Goal: Task Accomplishment & Management: Manage account settings

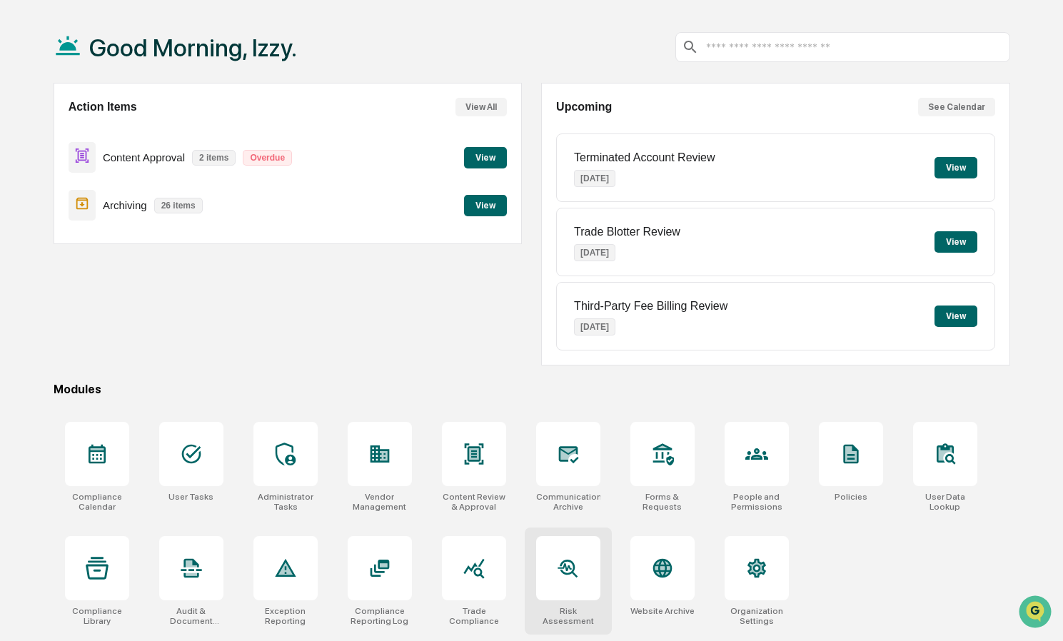
scroll to position [68, 0]
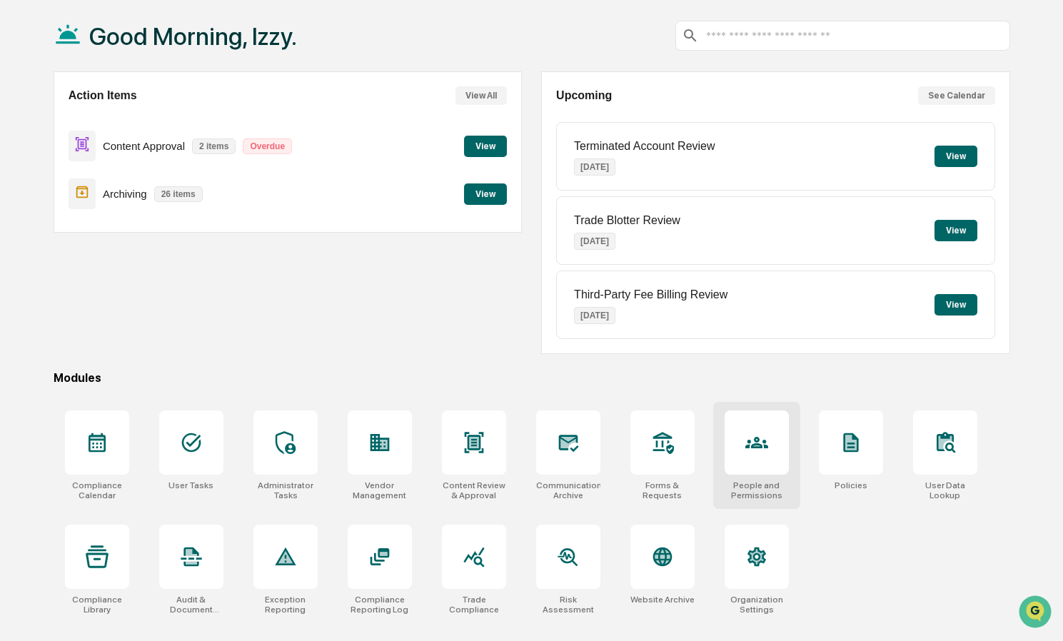
click at [750, 454] on icon at bounding box center [756, 442] width 23 height 23
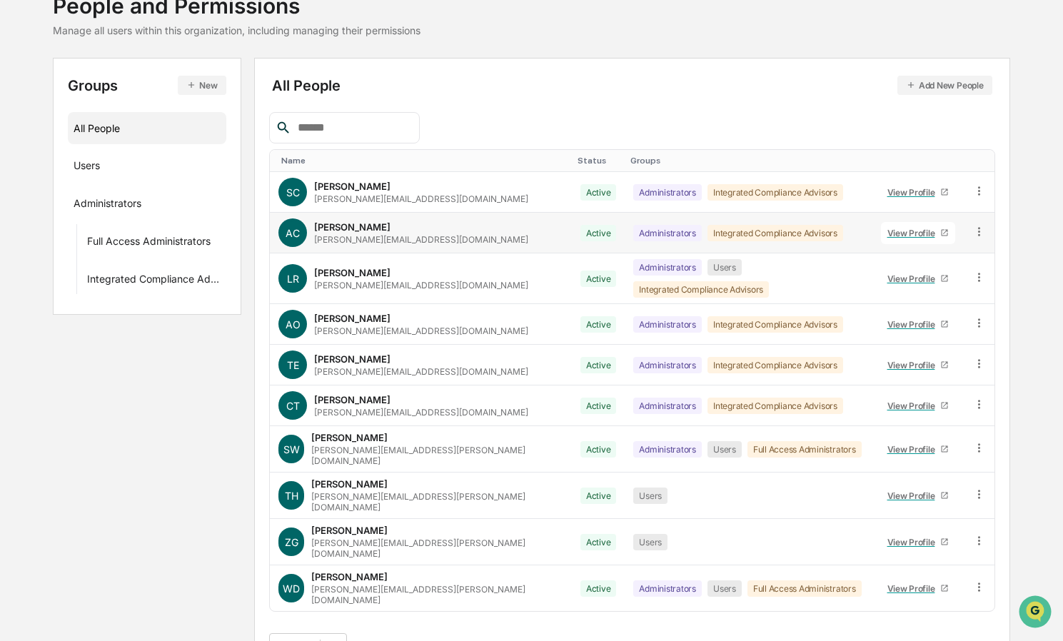
scroll to position [103, 0]
click at [887, 443] on div "View Profile" at bounding box center [914, 448] width 54 height 11
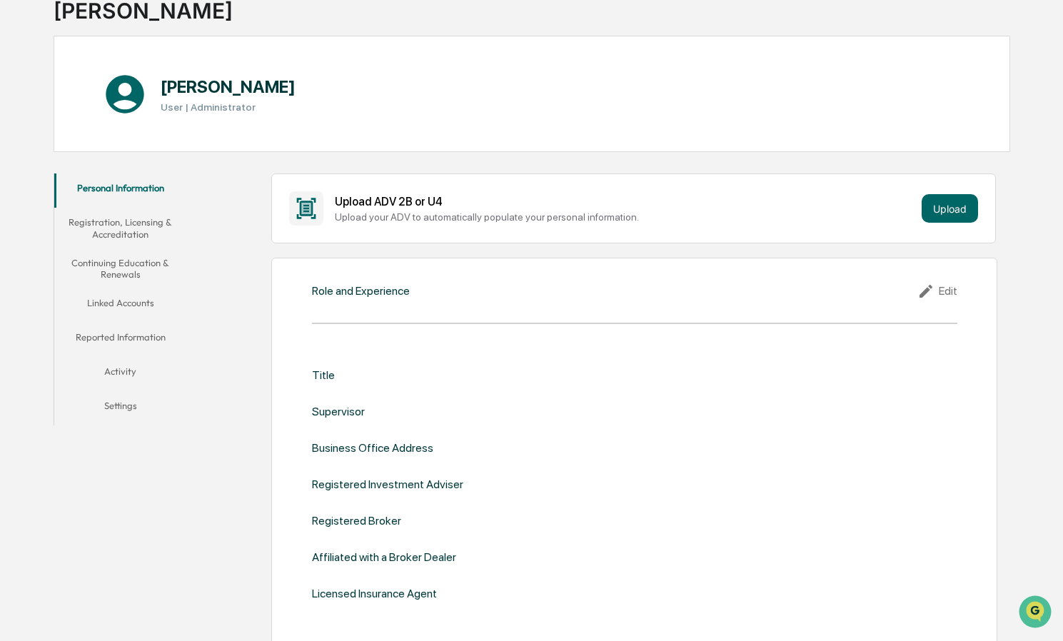
click at [128, 260] on button "Continuing Education & Renewals" at bounding box center [120, 268] width 133 height 41
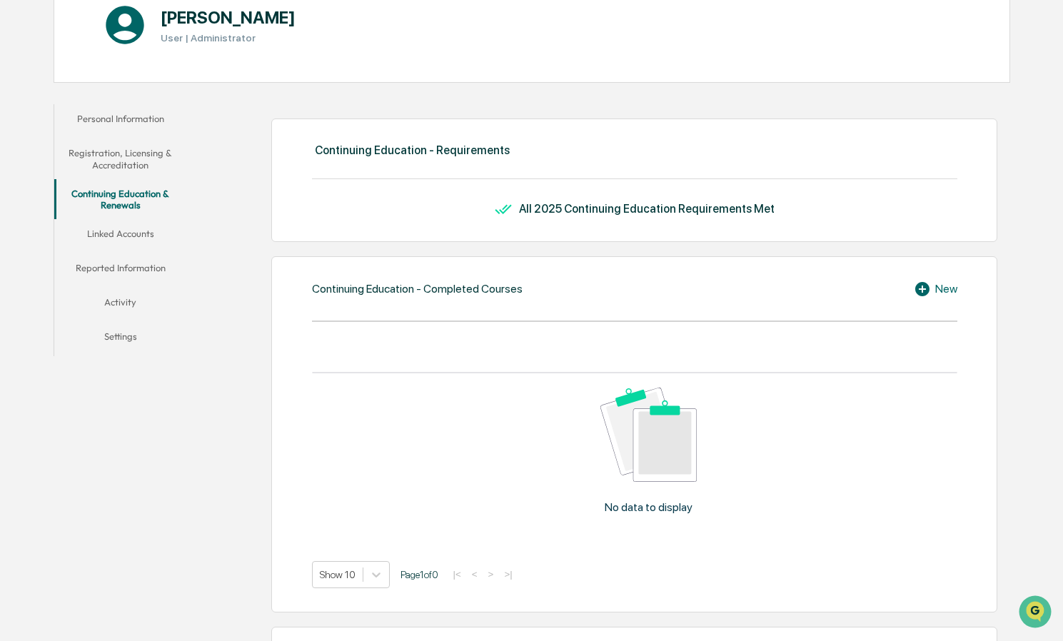
scroll to position [233, 0]
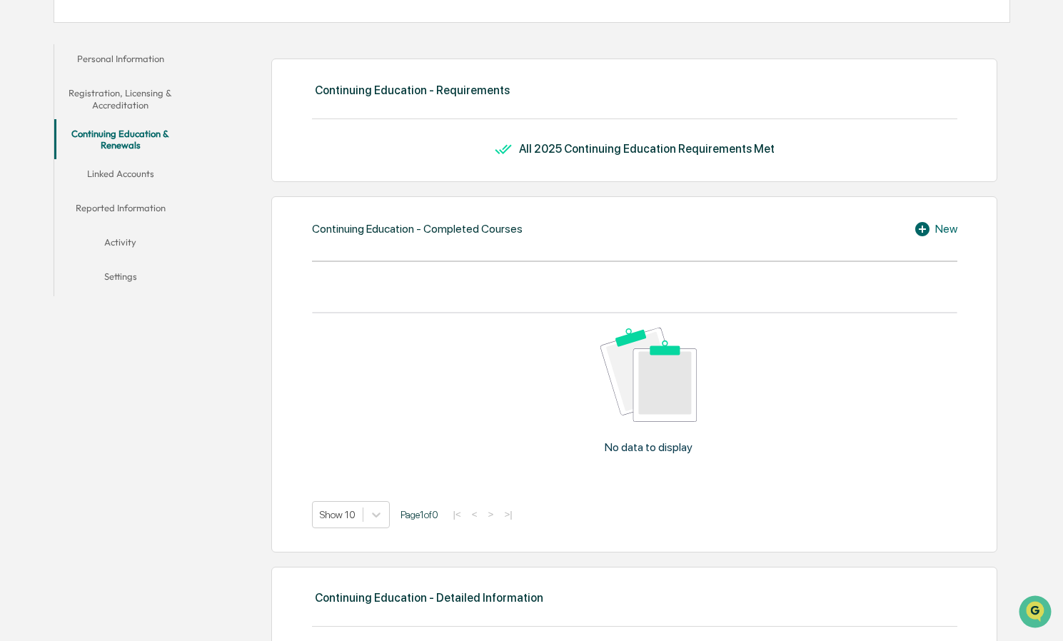
click at [919, 231] on icon at bounding box center [922, 229] width 14 height 14
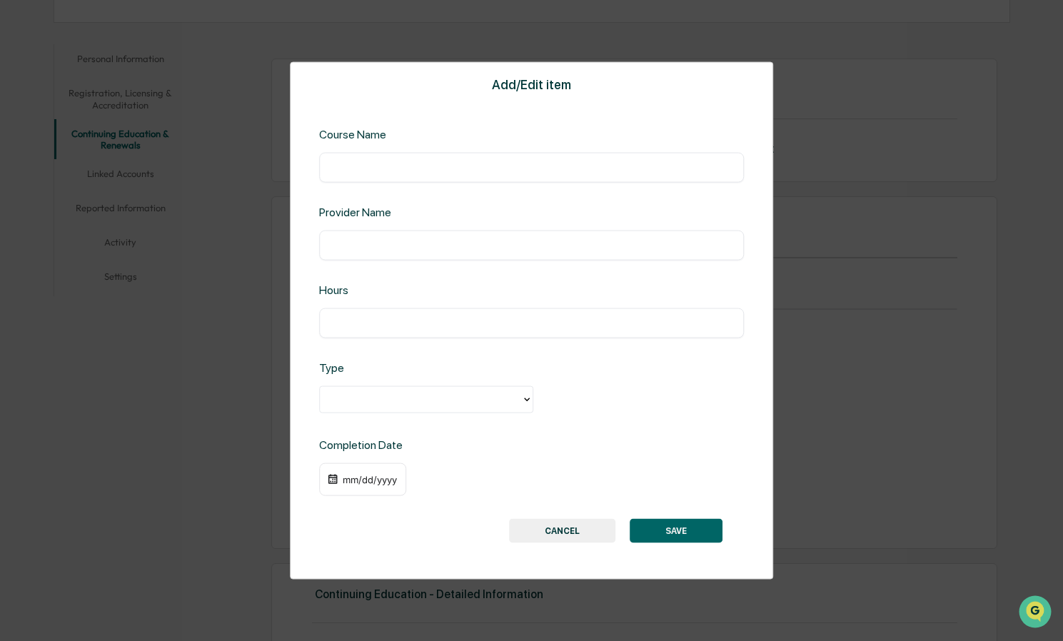
click at [370, 322] on input "text" at bounding box center [532, 323] width 404 height 14
type input "***"
click at [365, 399] on div at bounding box center [420, 399] width 187 height 16
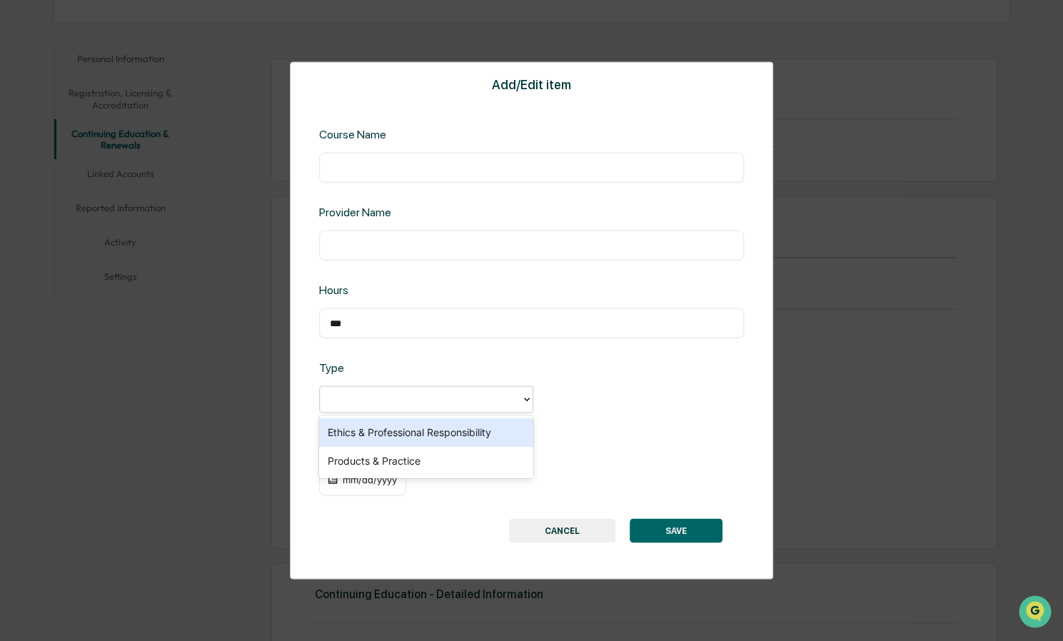
click at [373, 435] on div "Ethics & Professional Responsibility" at bounding box center [426, 432] width 214 height 29
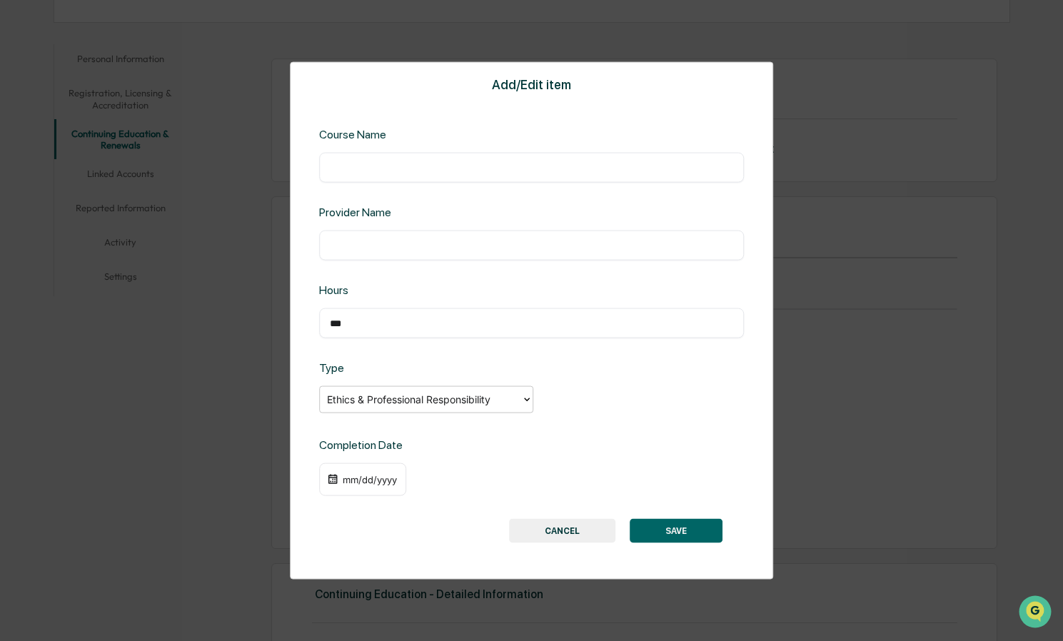
click at [371, 480] on div "mm/dd/yyyy" at bounding box center [369, 479] width 57 height 11
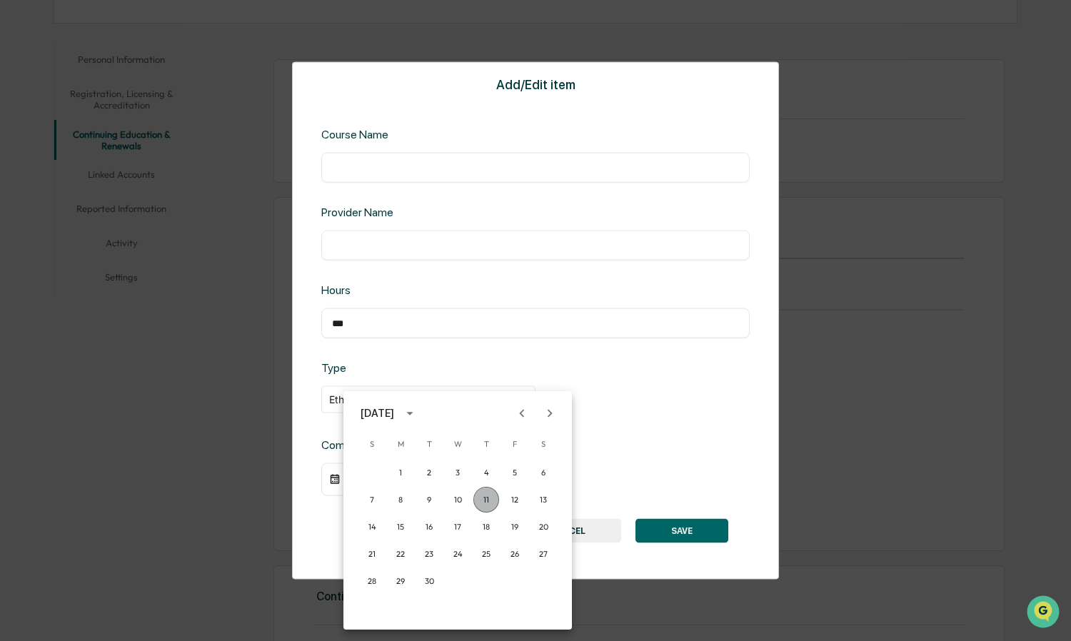
click at [484, 499] on button "11" at bounding box center [486, 500] width 26 height 26
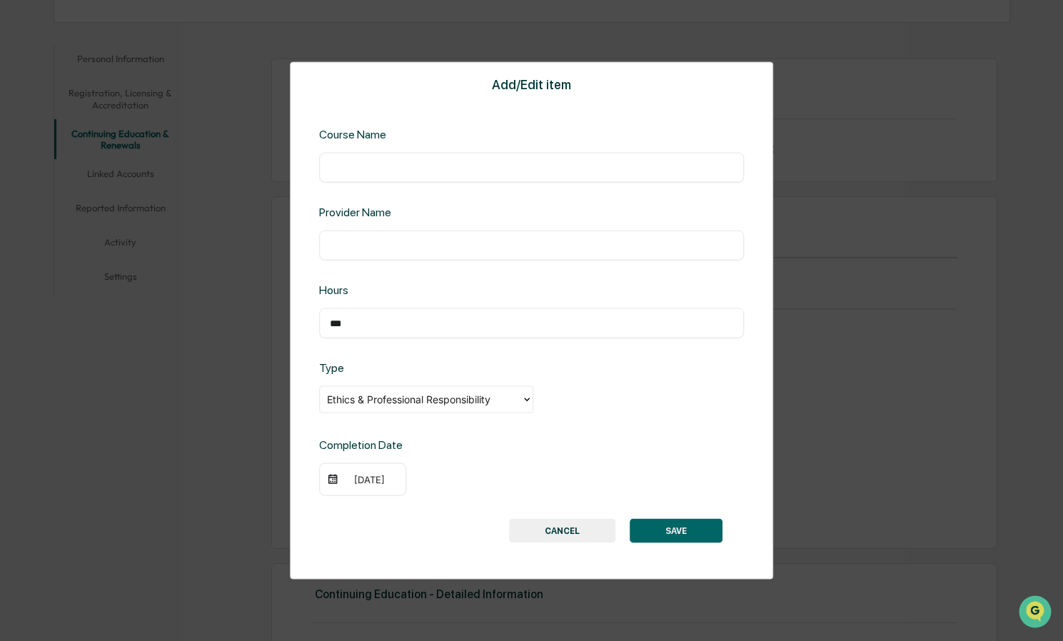
click at [675, 534] on button "SAVE" at bounding box center [676, 530] width 93 height 24
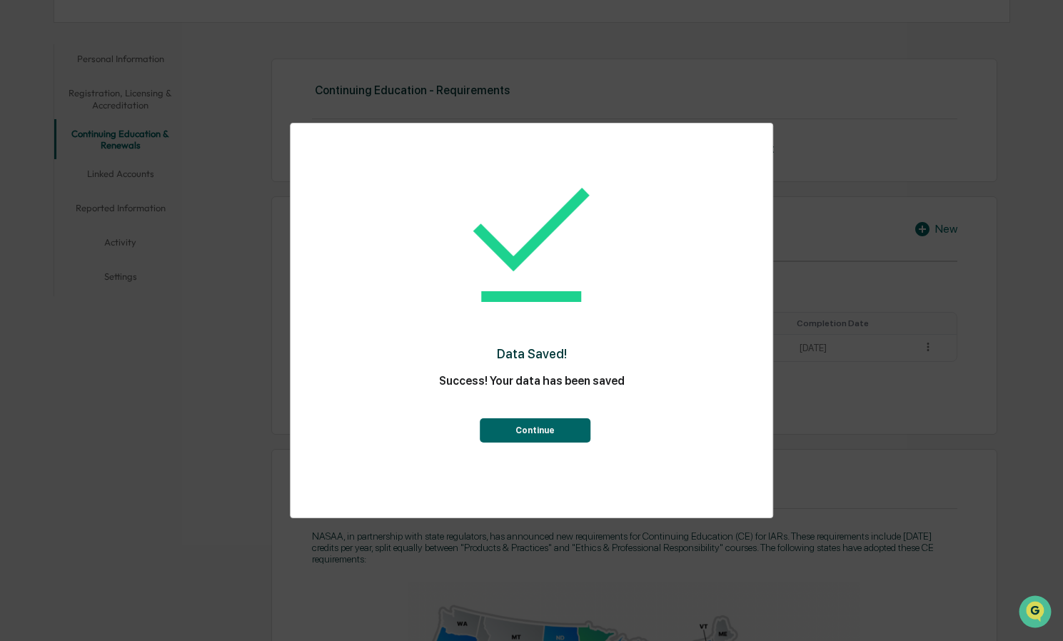
click at [563, 430] on button "Continue" at bounding box center [535, 430] width 111 height 24
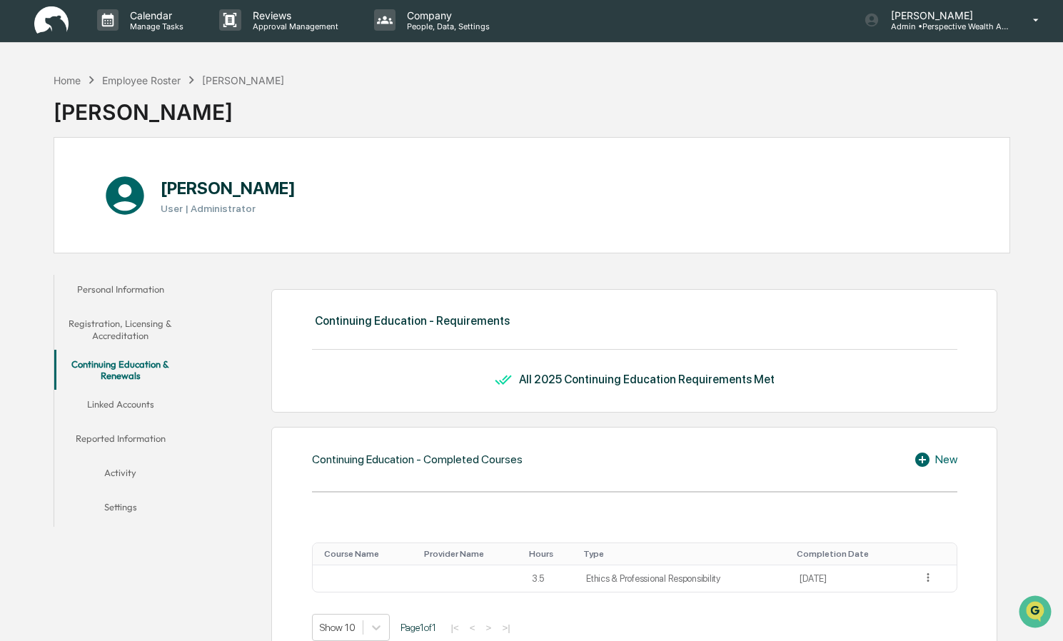
scroll to position [0, 0]
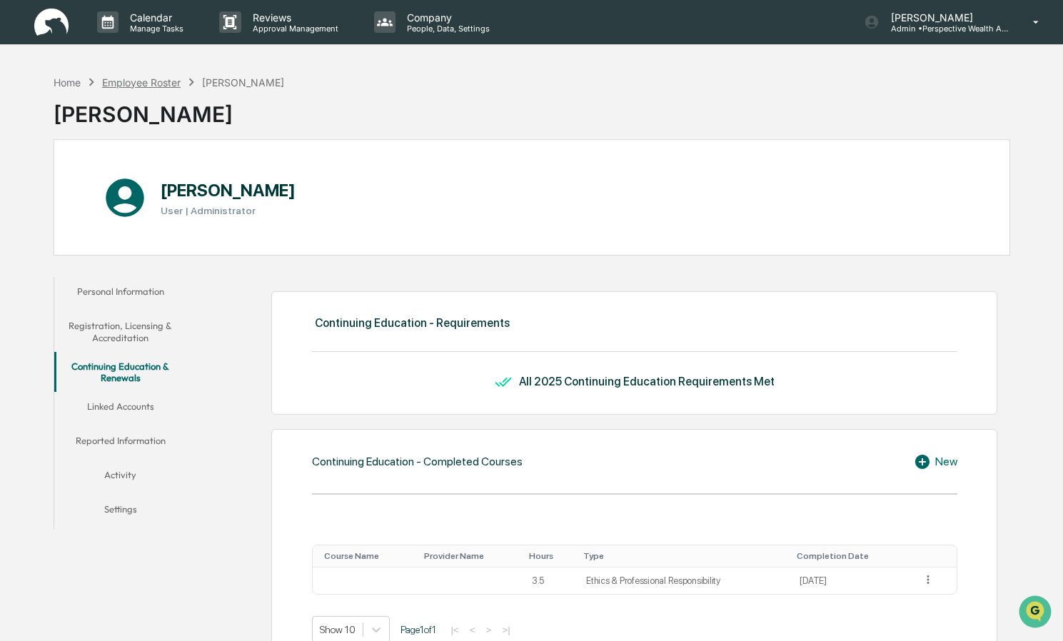
click at [151, 80] on div "Employee Roster" at bounding box center [141, 82] width 79 height 12
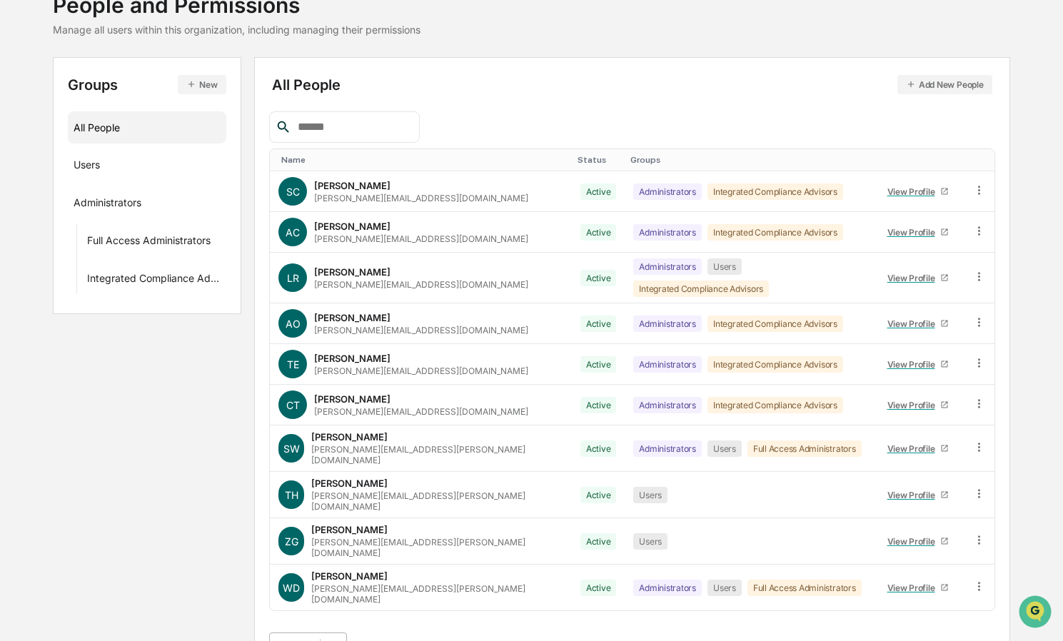
scroll to position [216, 0]
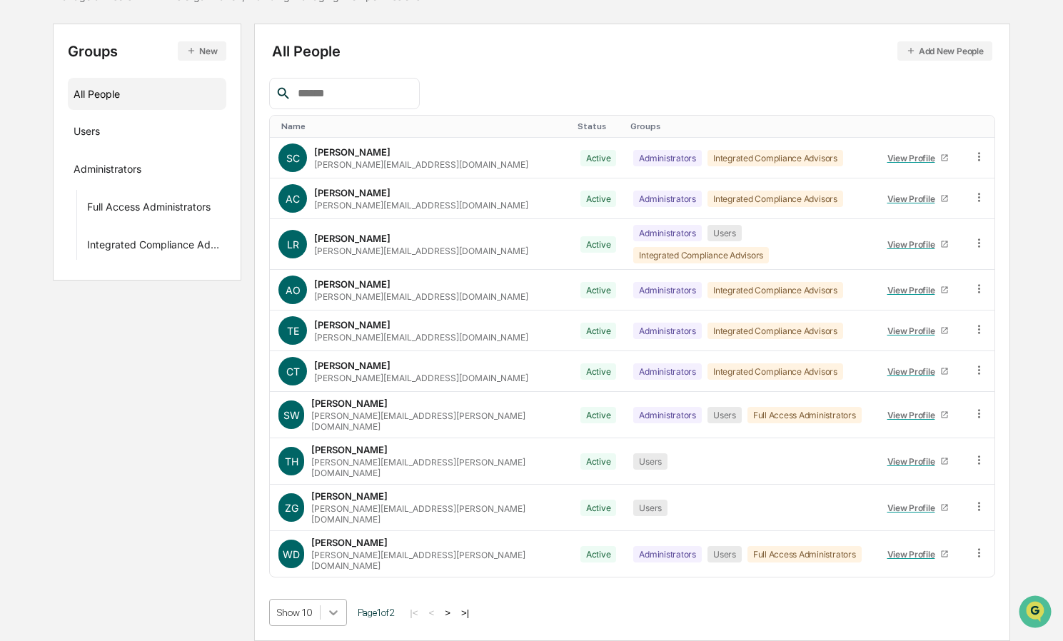
click at [337, 612] on body "Calendar Manage Tasks Reviews Approval Management Company People, Data, Setting…" at bounding box center [531, 252] width 1063 height 778
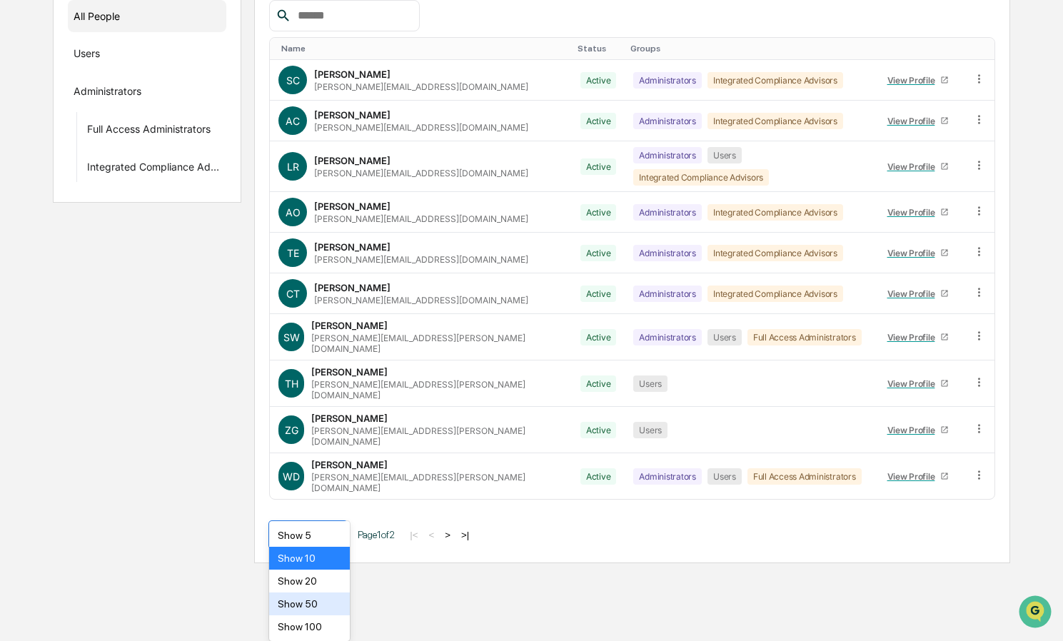
click at [335, 605] on div "Show 50" at bounding box center [309, 603] width 81 height 23
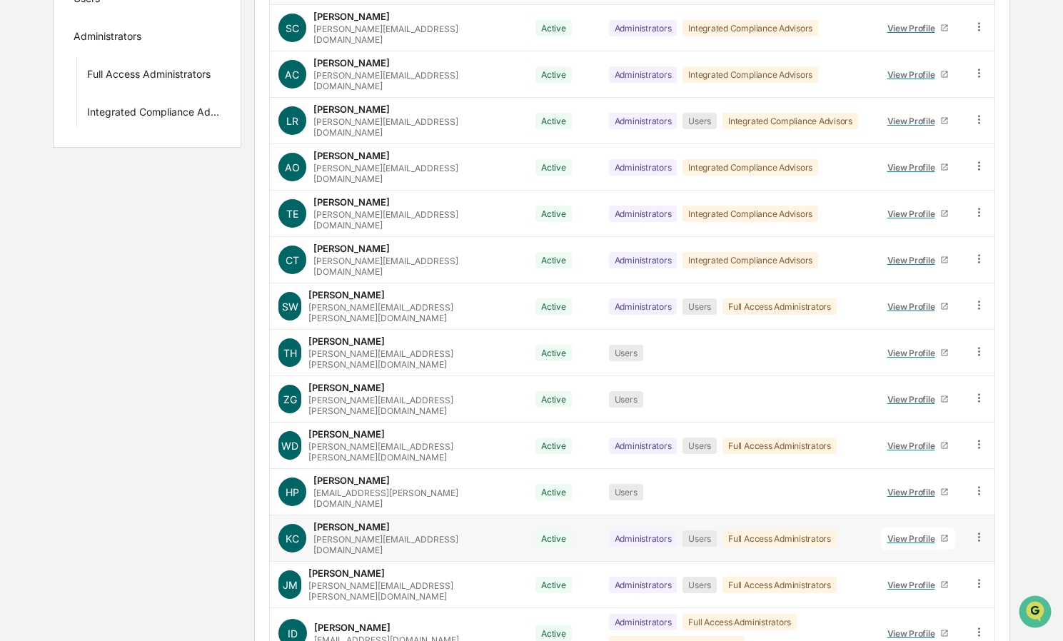
scroll to position [321, 0]
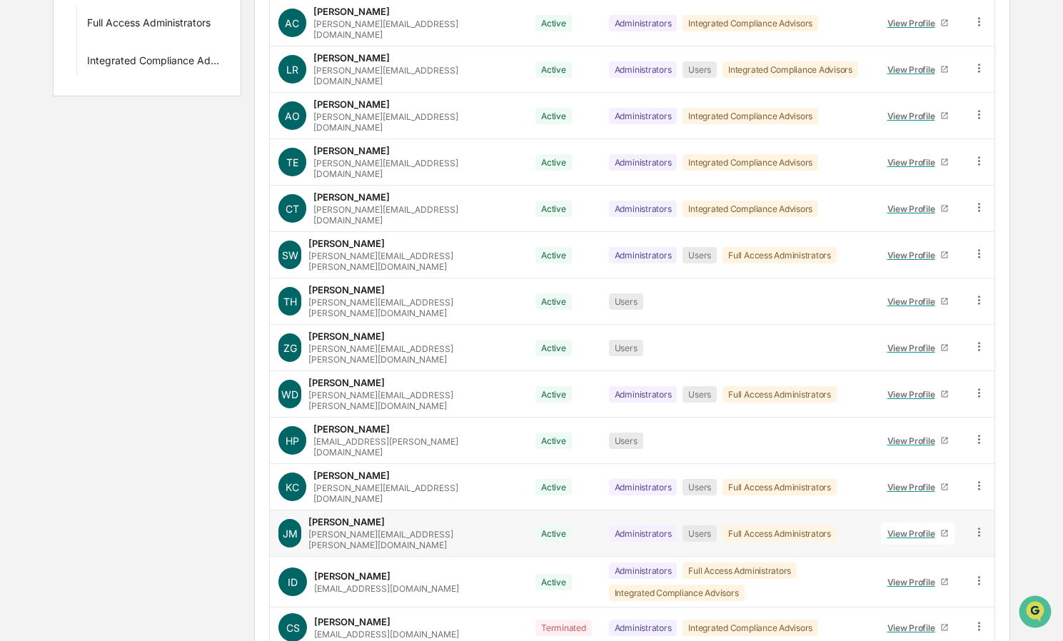
click at [907, 528] on div "View Profile" at bounding box center [914, 533] width 54 height 11
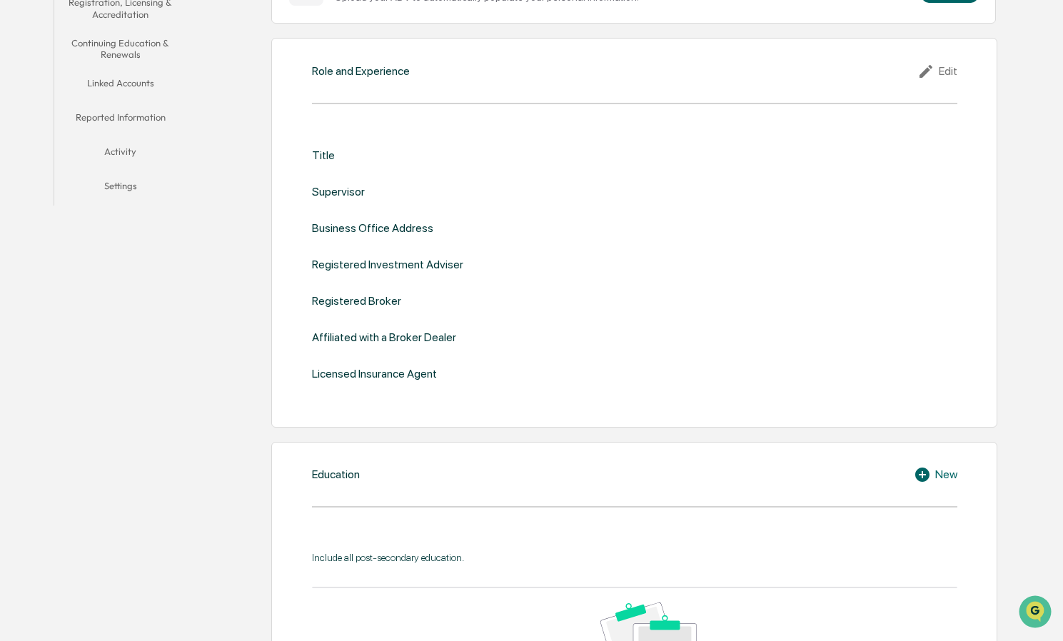
scroll to position [309, 0]
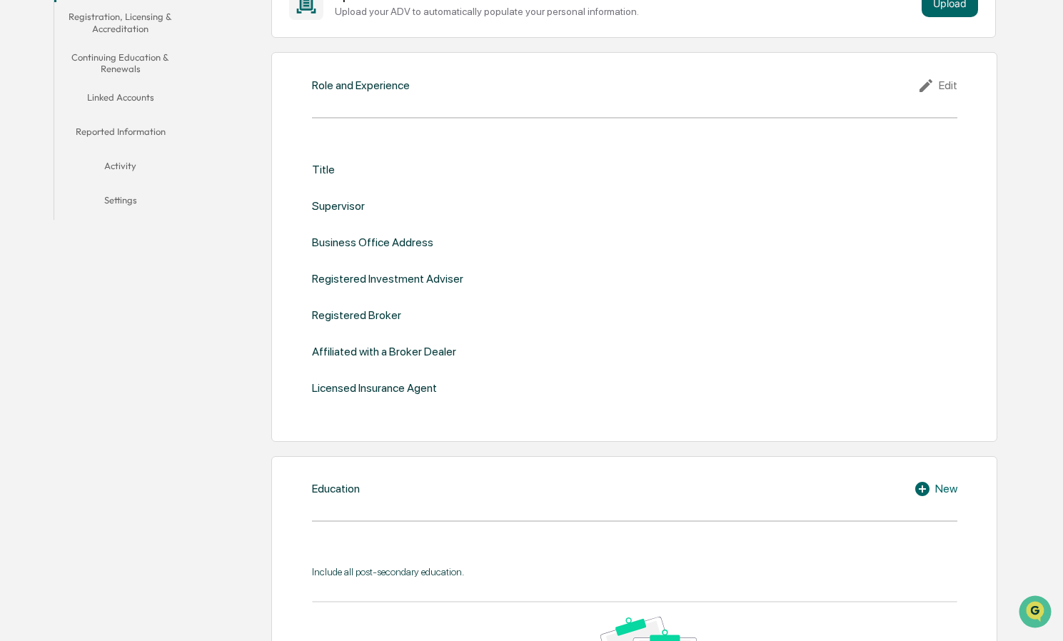
click at [123, 56] on button "Continuing Education & Renewals" at bounding box center [120, 63] width 133 height 41
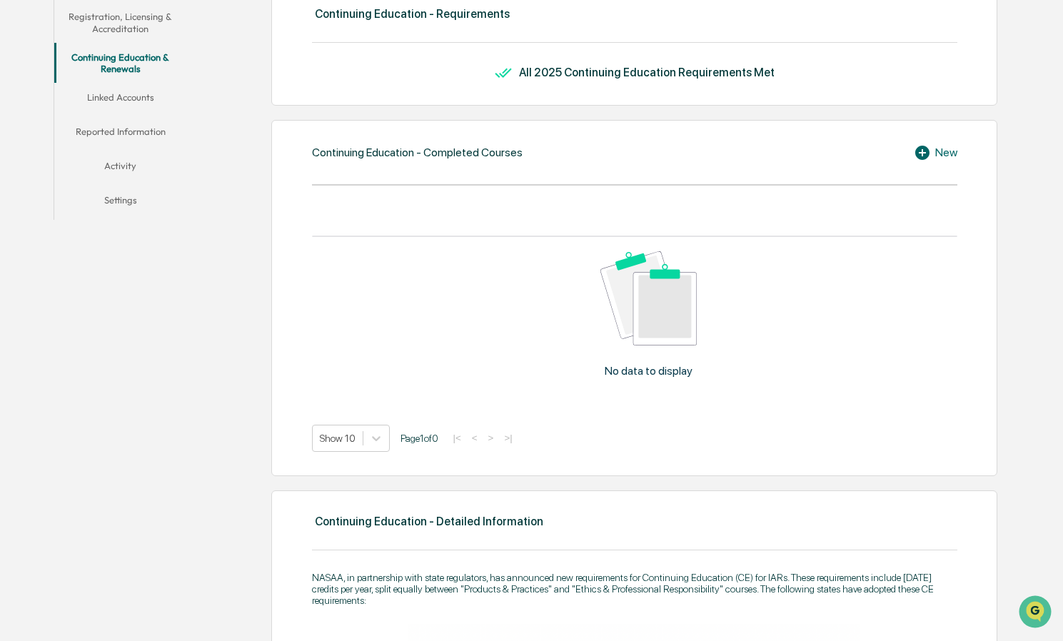
click at [921, 149] on icon at bounding box center [922, 153] width 14 height 14
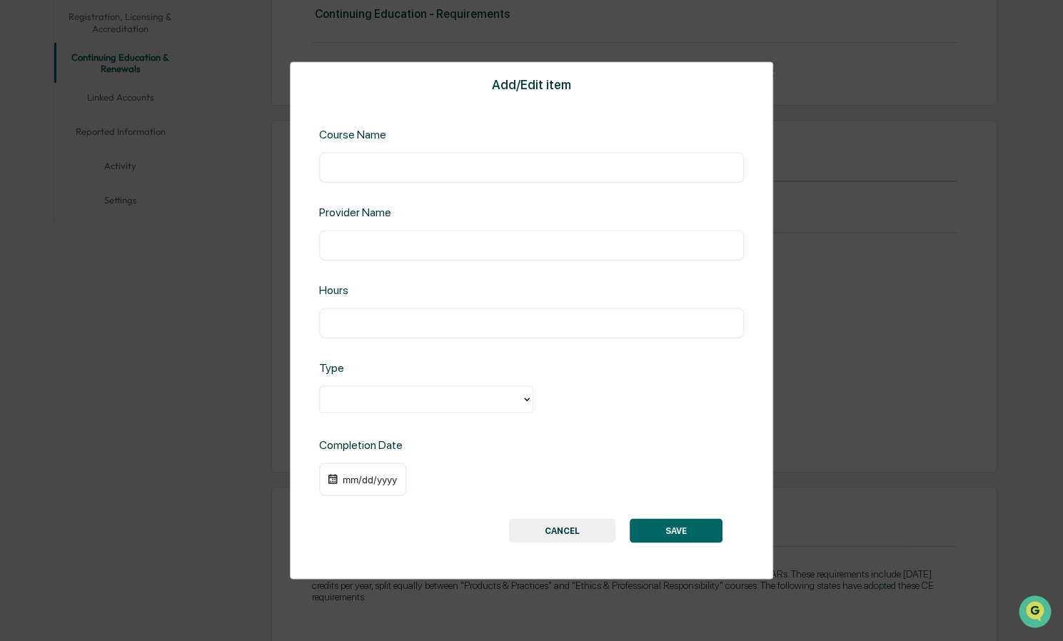
click at [507, 320] on input "text" at bounding box center [532, 323] width 404 height 14
type input "*"
click at [384, 401] on div at bounding box center [420, 399] width 187 height 16
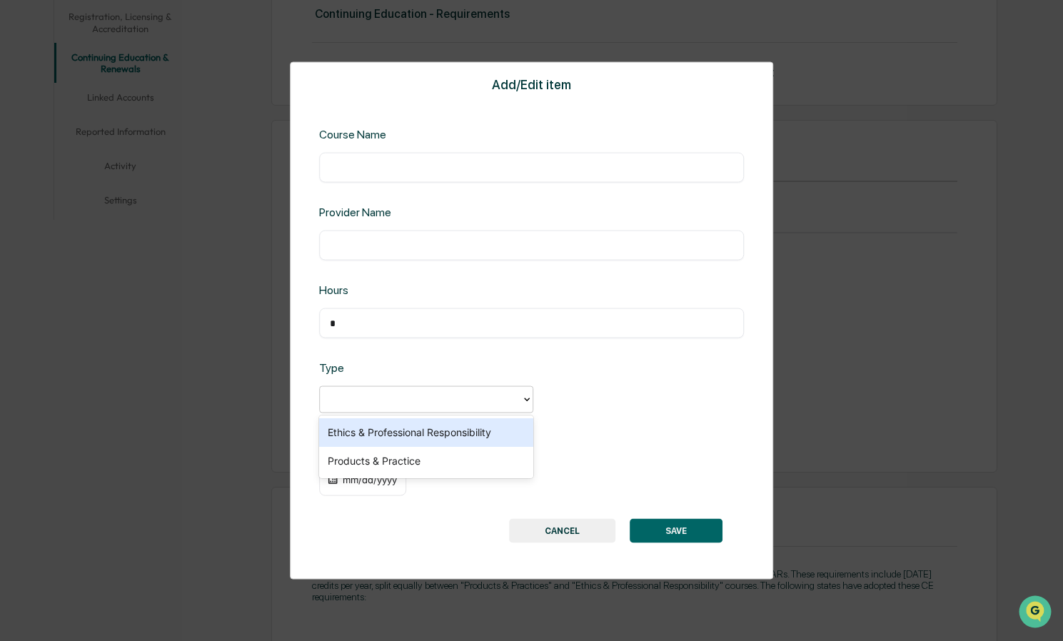
click at [383, 430] on div "Ethics & Professional Responsibility" at bounding box center [426, 432] width 214 height 29
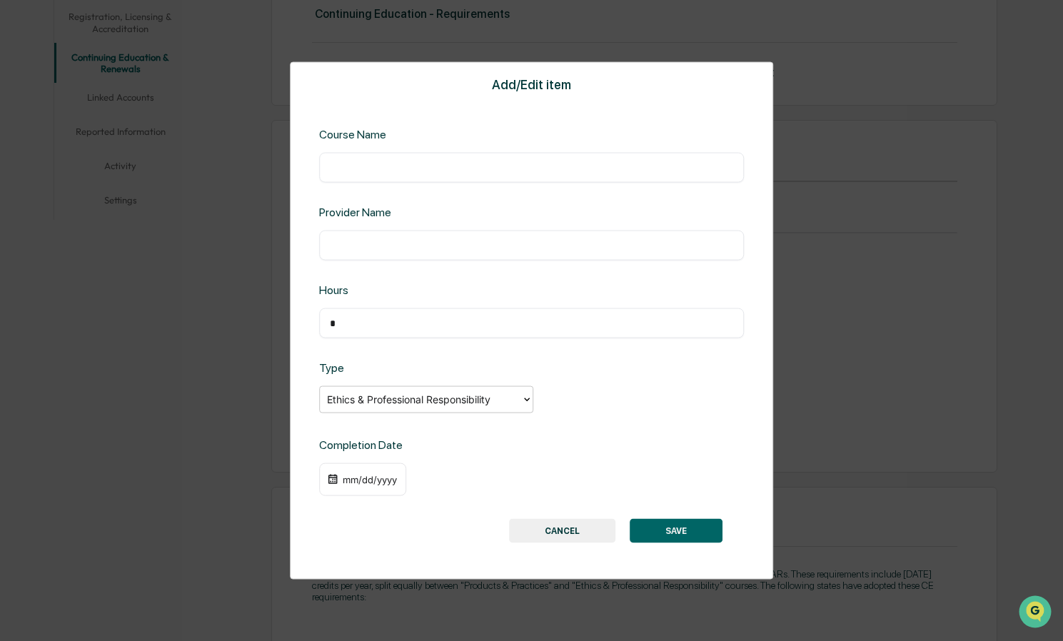
click at [369, 475] on div "mm/dd/yyyy" at bounding box center [369, 479] width 57 height 11
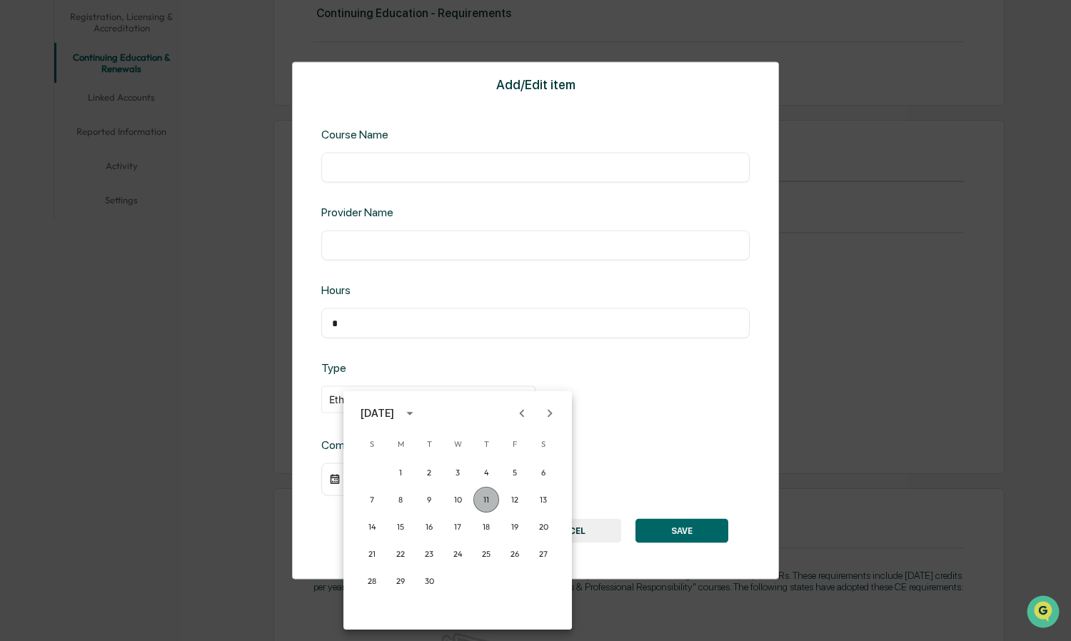
click at [481, 499] on button "11" at bounding box center [486, 500] width 26 height 26
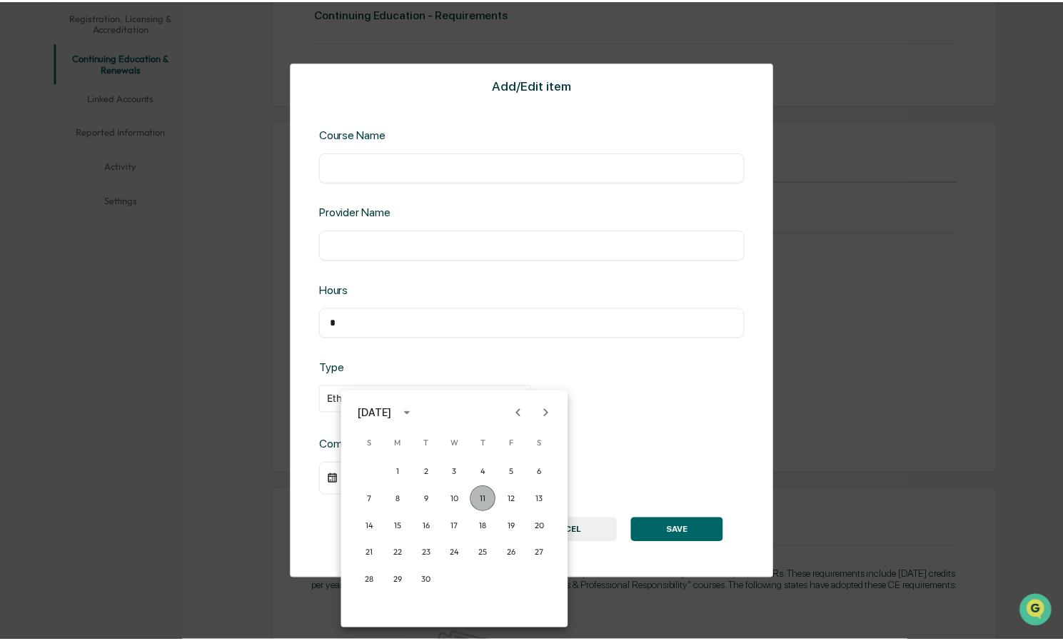
scroll to position [309, 0]
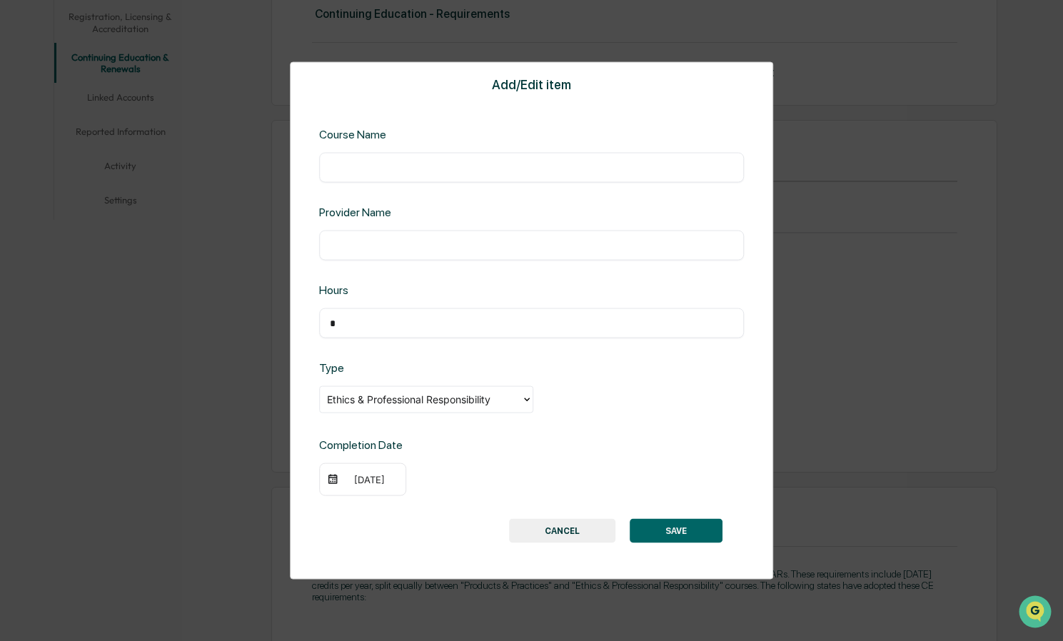
click at [698, 533] on button "SAVE" at bounding box center [676, 530] width 93 height 24
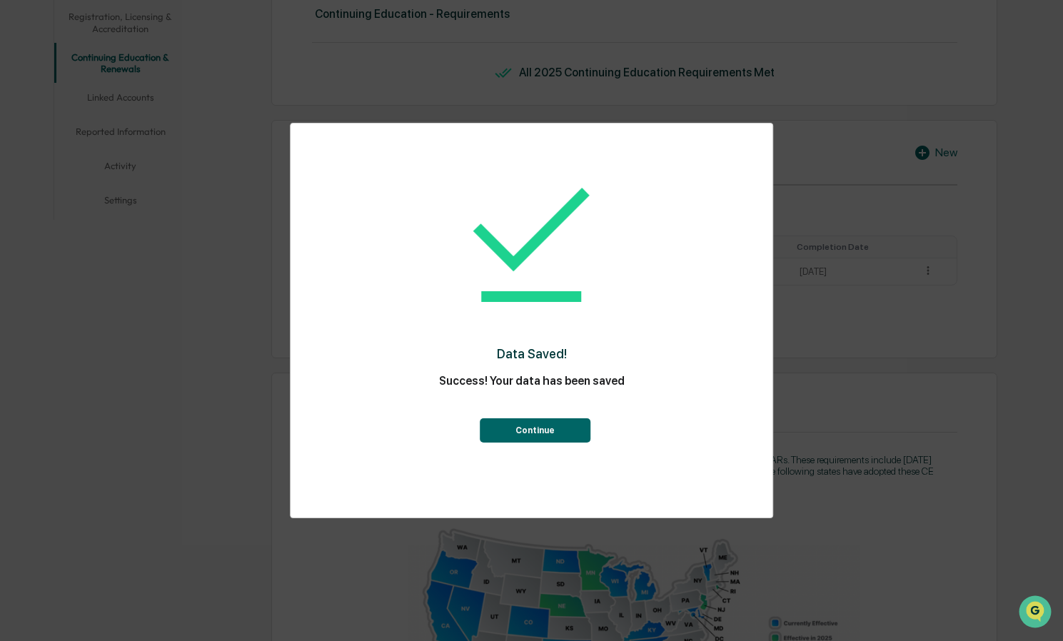
click at [529, 428] on button "Continue" at bounding box center [535, 430] width 111 height 24
